Goal: Obtain resource: Download file/media

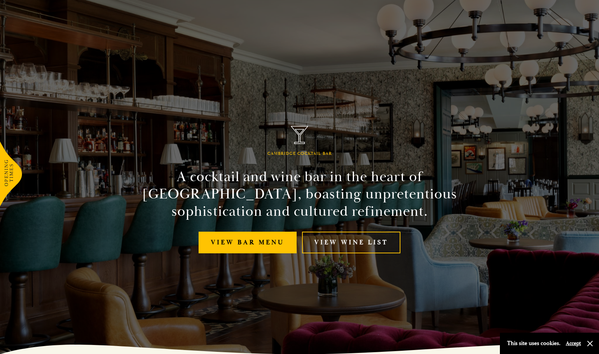
scroll to position [16, 0]
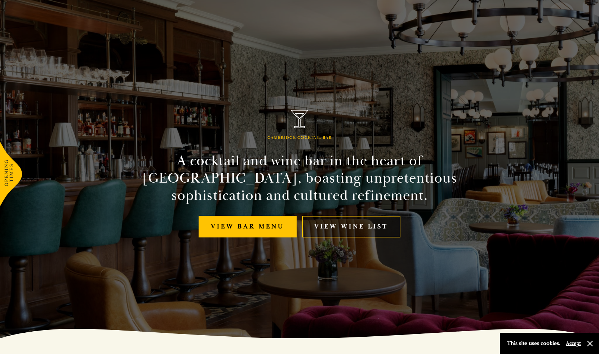
click at [360, 228] on link "View Wine List" at bounding box center [351, 227] width 98 height 22
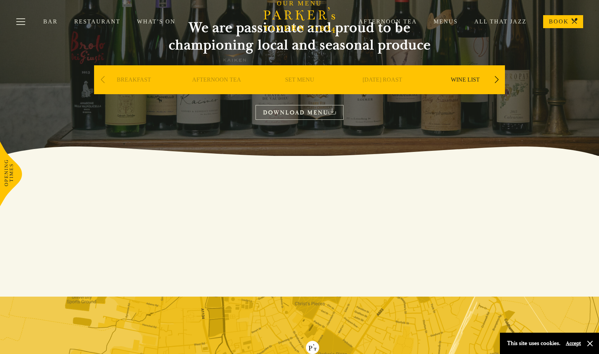
scroll to position [59, 0]
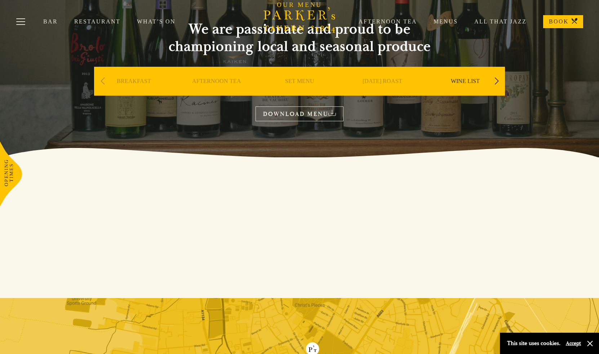
click at [306, 111] on link "DOWNLOAD MENU" at bounding box center [300, 113] width 88 height 15
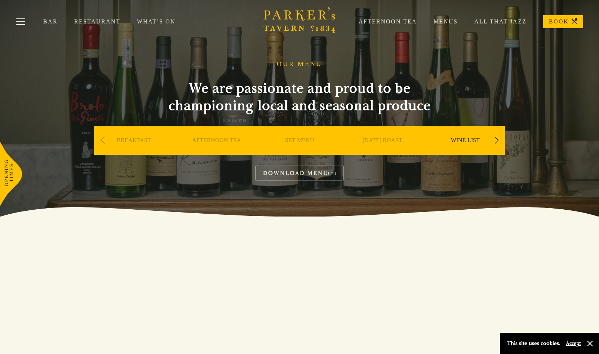
click at [85, 19] on link "Restaurant" at bounding box center [105, 21] width 63 height 7
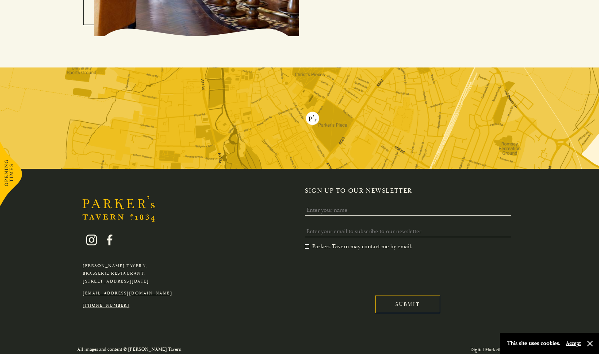
scroll to position [1400, 0]
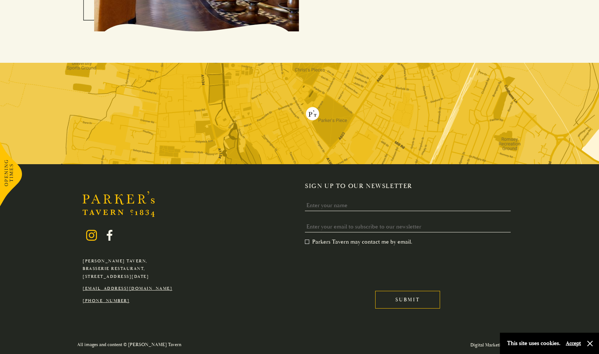
click at [87, 236] on icon at bounding box center [91, 235] width 11 height 11
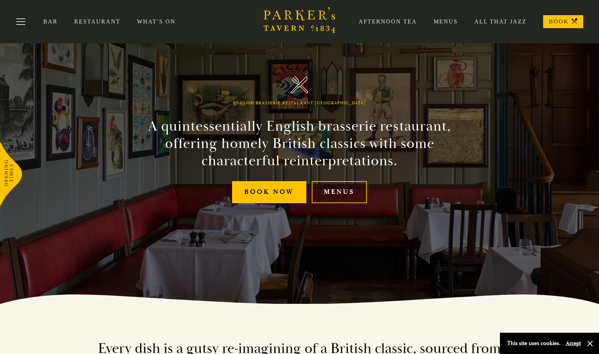
scroll to position [0, 0]
